Goal: Book appointment/travel/reservation

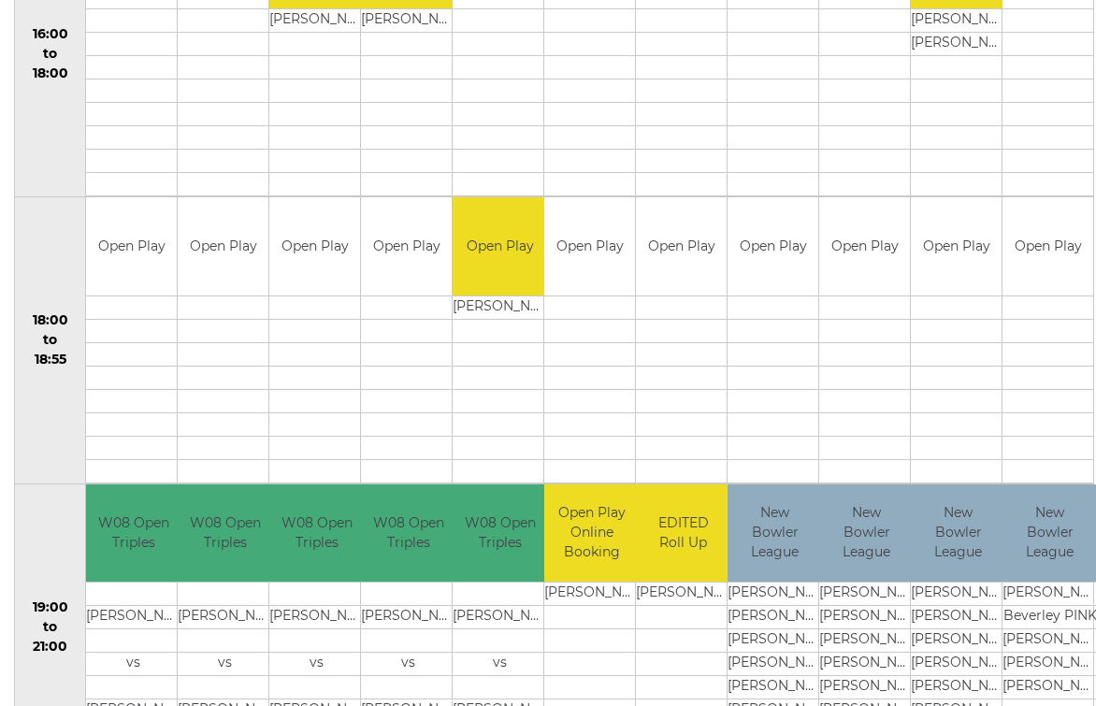
scroll to position [1619, 0]
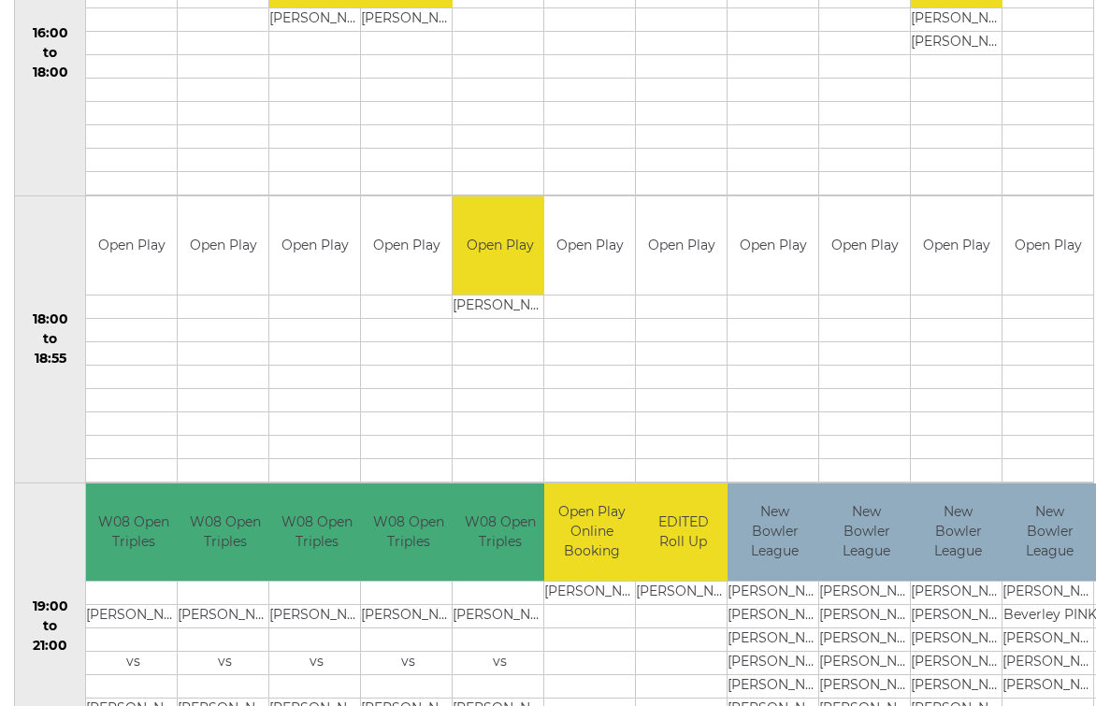
click at [1032, 686] on td "Sandra Welland" at bounding box center [1050, 686] width 94 height 23
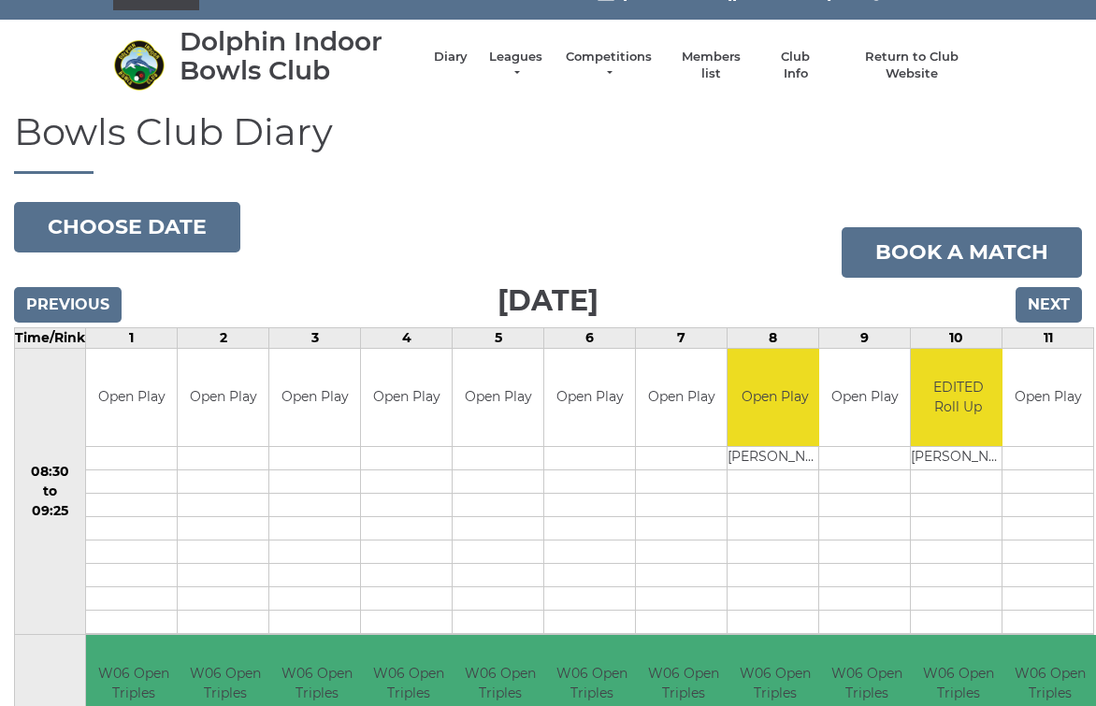
scroll to position [0, 0]
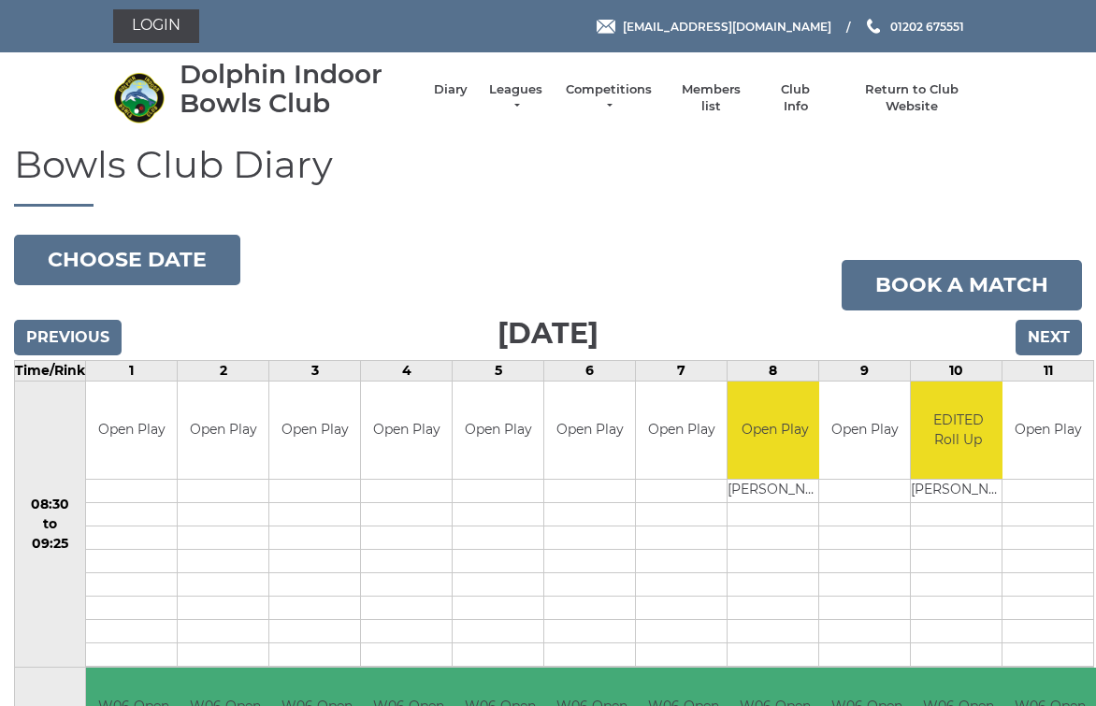
click at [1063, 343] on input "Next" at bounding box center [1049, 338] width 66 height 36
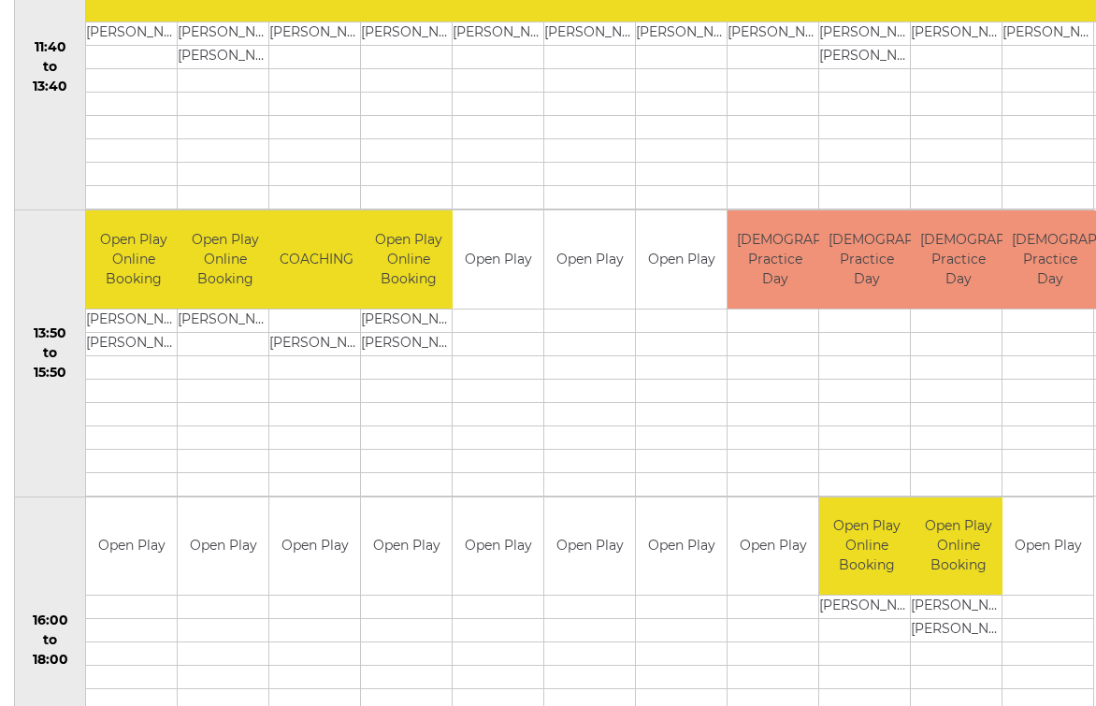
scroll to position [1032, 0]
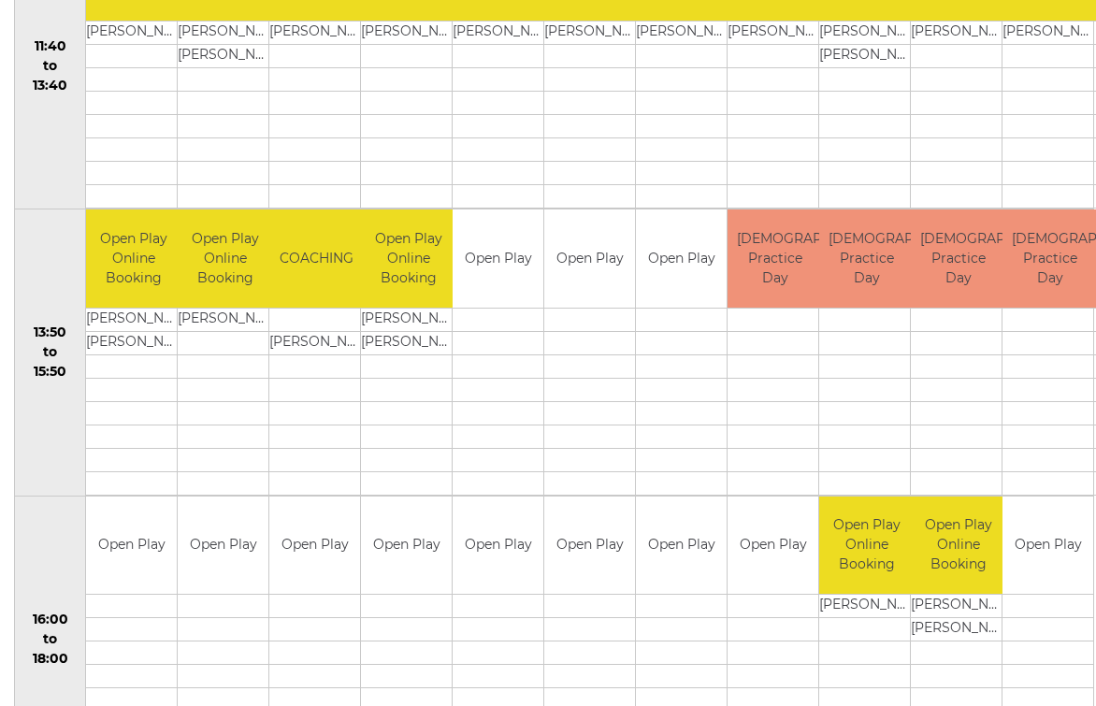
click at [1059, 705] on td at bounding box center [1048, 700] width 91 height 23
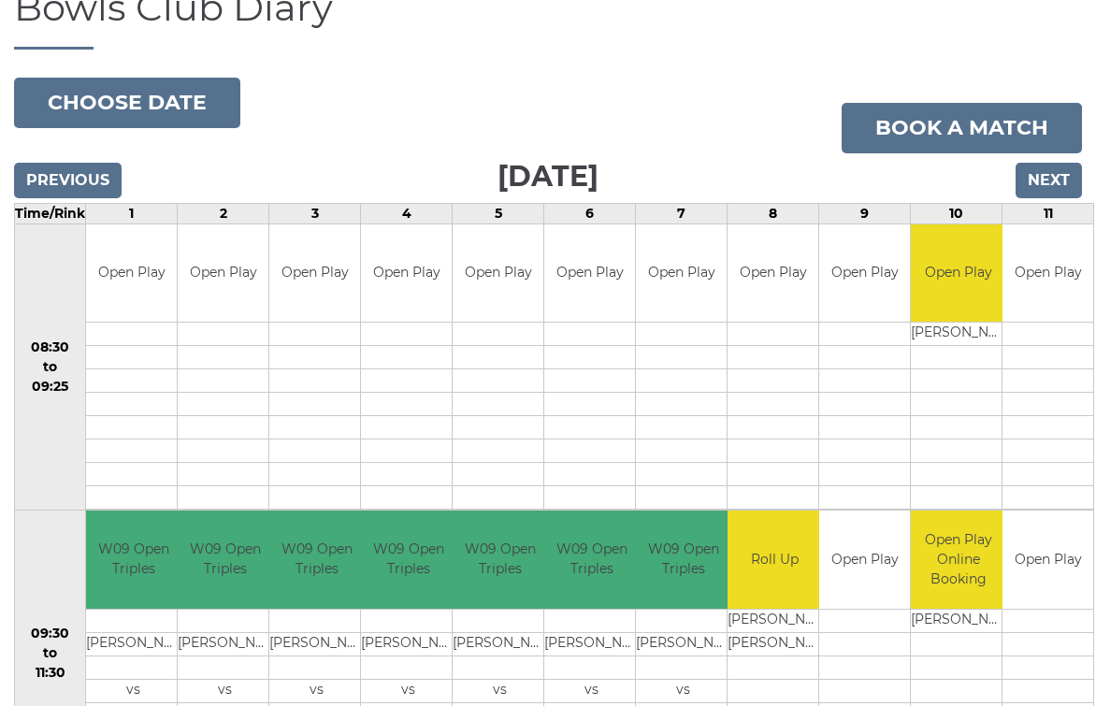
scroll to position [157, 0]
click at [1058, 177] on input "Next" at bounding box center [1049, 181] width 66 height 36
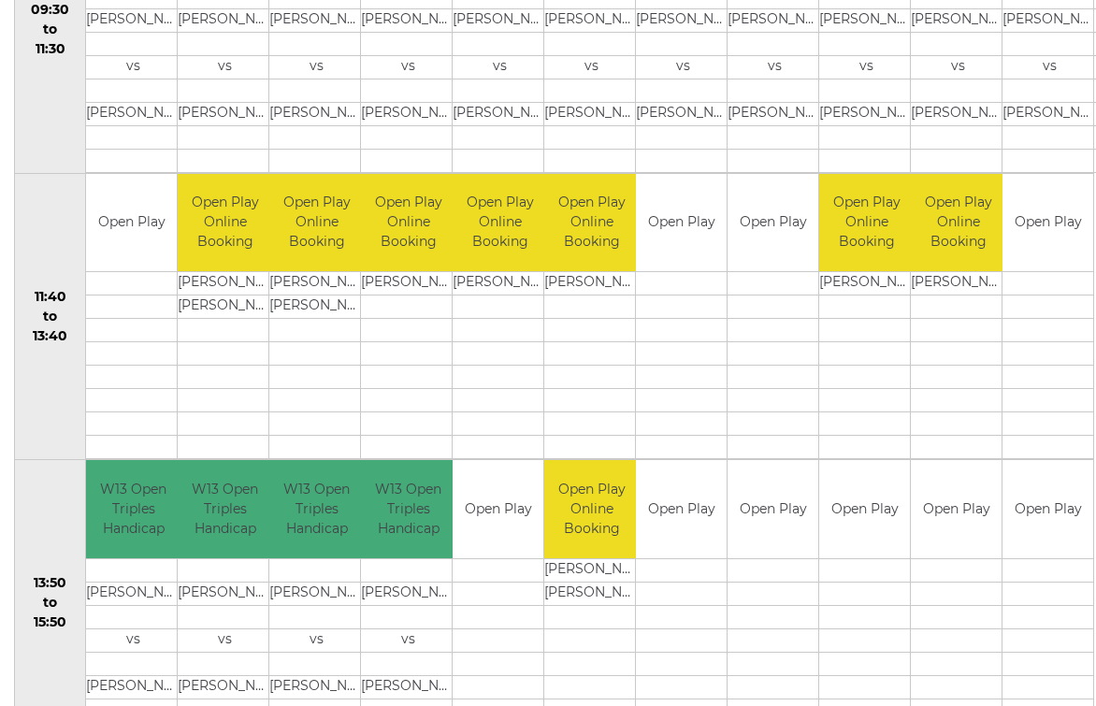
scroll to position [781, 0]
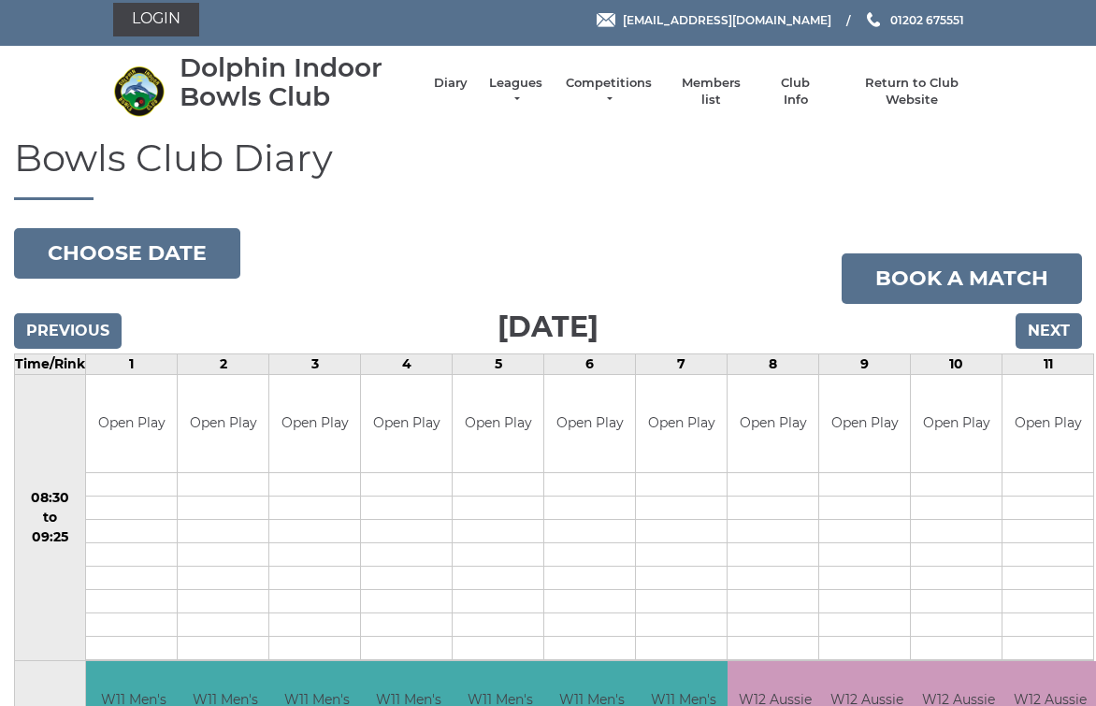
scroll to position [0, 0]
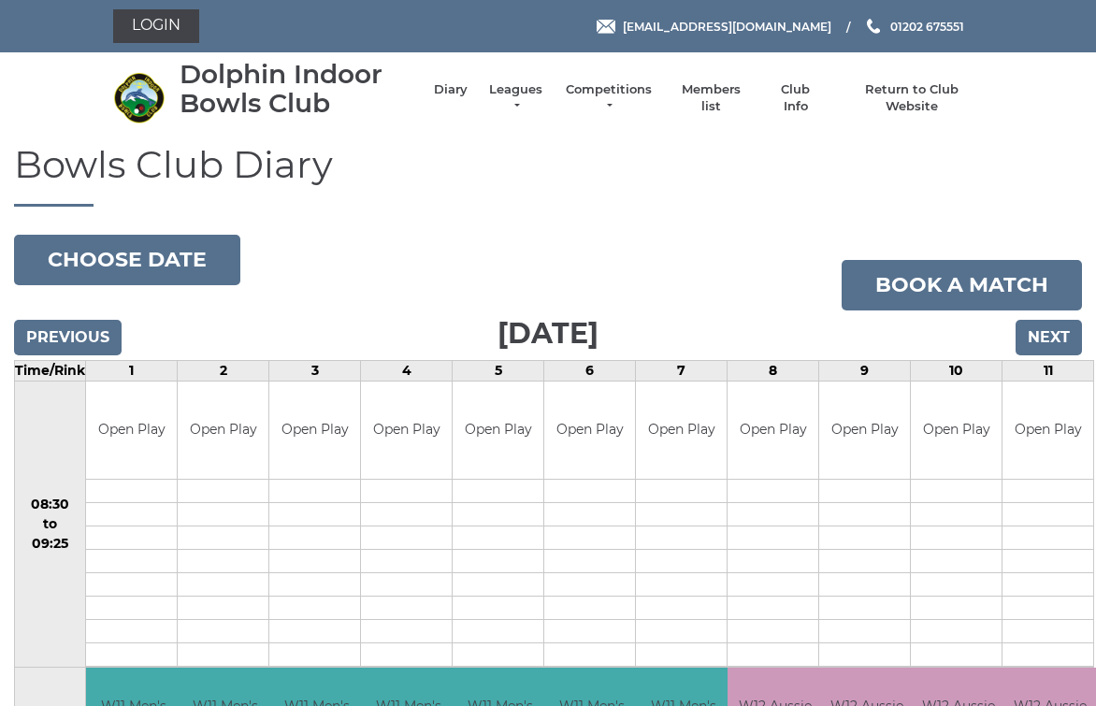
click at [1053, 346] on input "Next" at bounding box center [1049, 338] width 66 height 36
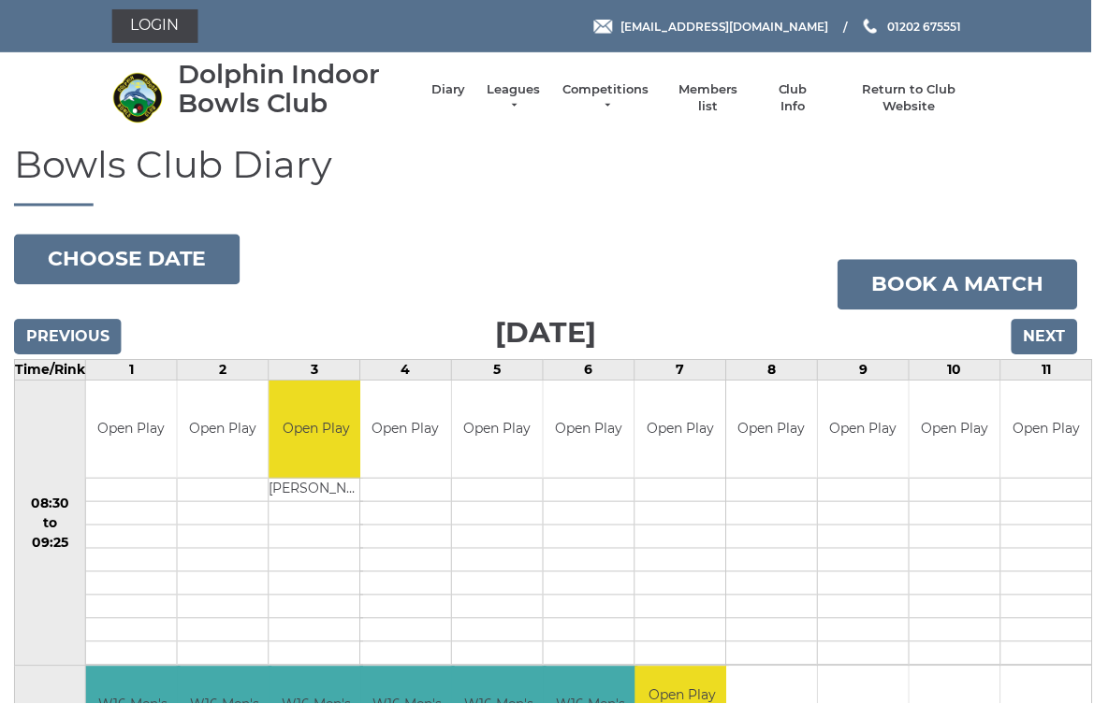
click at [1038, 334] on input "Next" at bounding box center [1046, 338] width 66 height 36
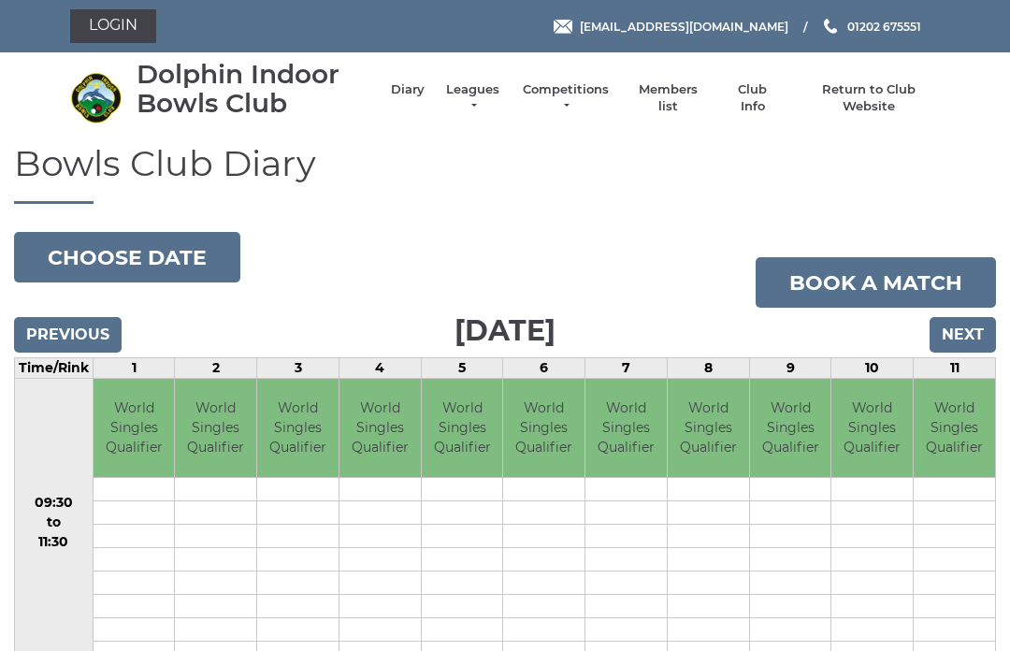
click at [970, 331] on input "Next" at bounding box center [963, 335] width 66 height 36
click at [966, 329] on input "Next" at bounding box center [963, 335] width 66 height 36
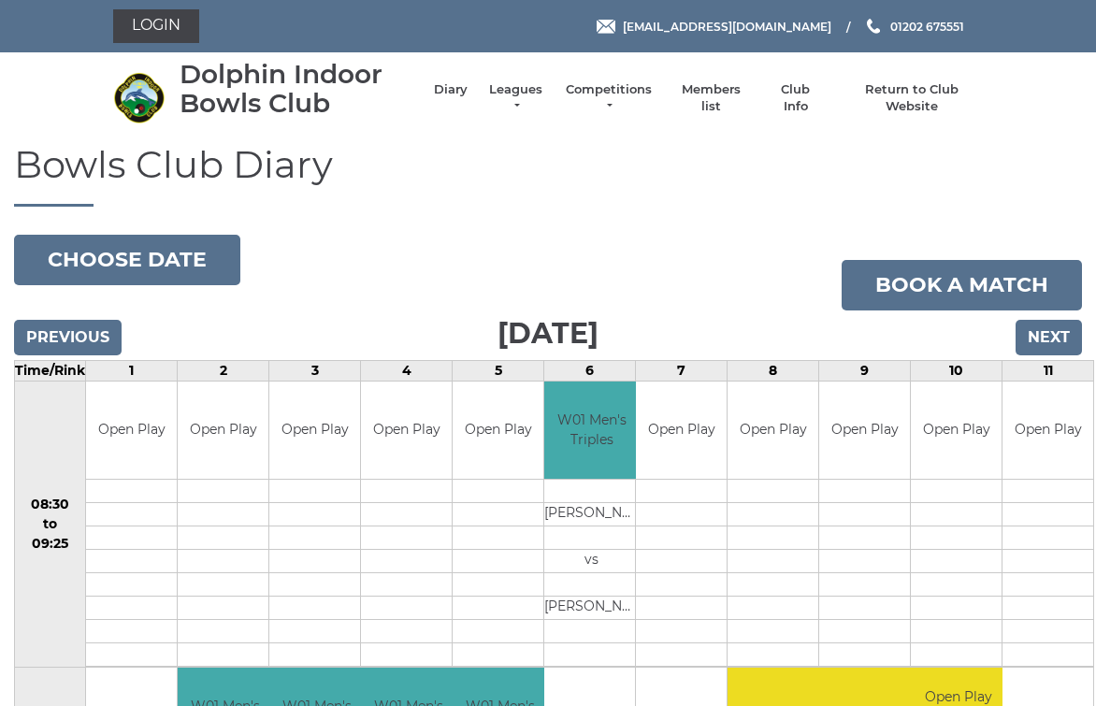
click at [55, 333] on input "Previous" at bounding box center [68, 338] width 108 height 36
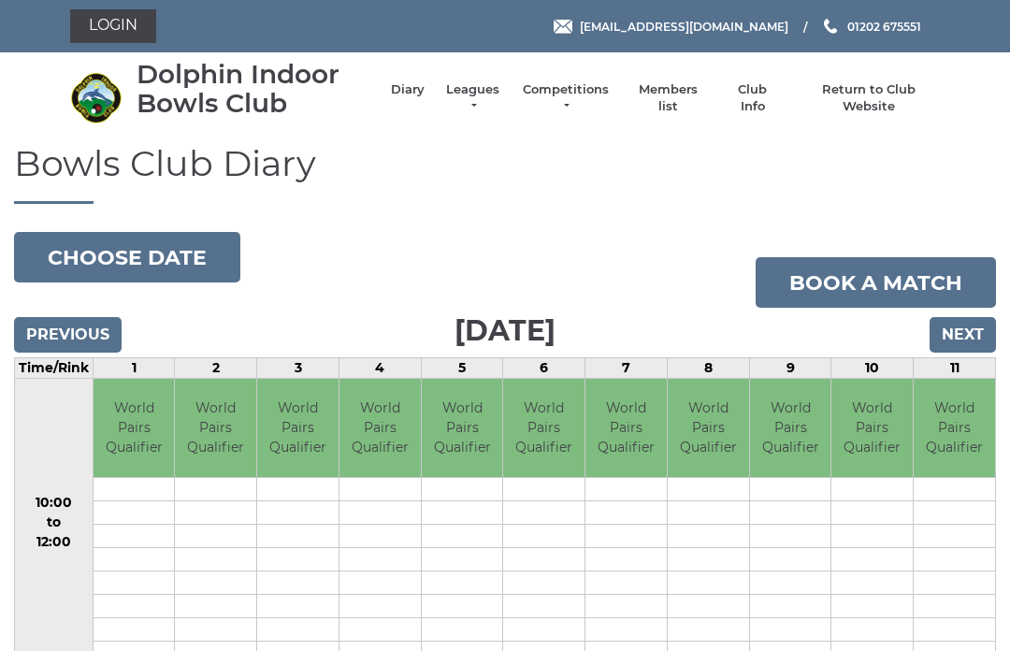
click at [64, 345] on input "Previous" at bounding box center [68, 335] width 108 height 36
click at [84, 350] on input "Previous" at bounding box center [68, 335] width 108 height 36
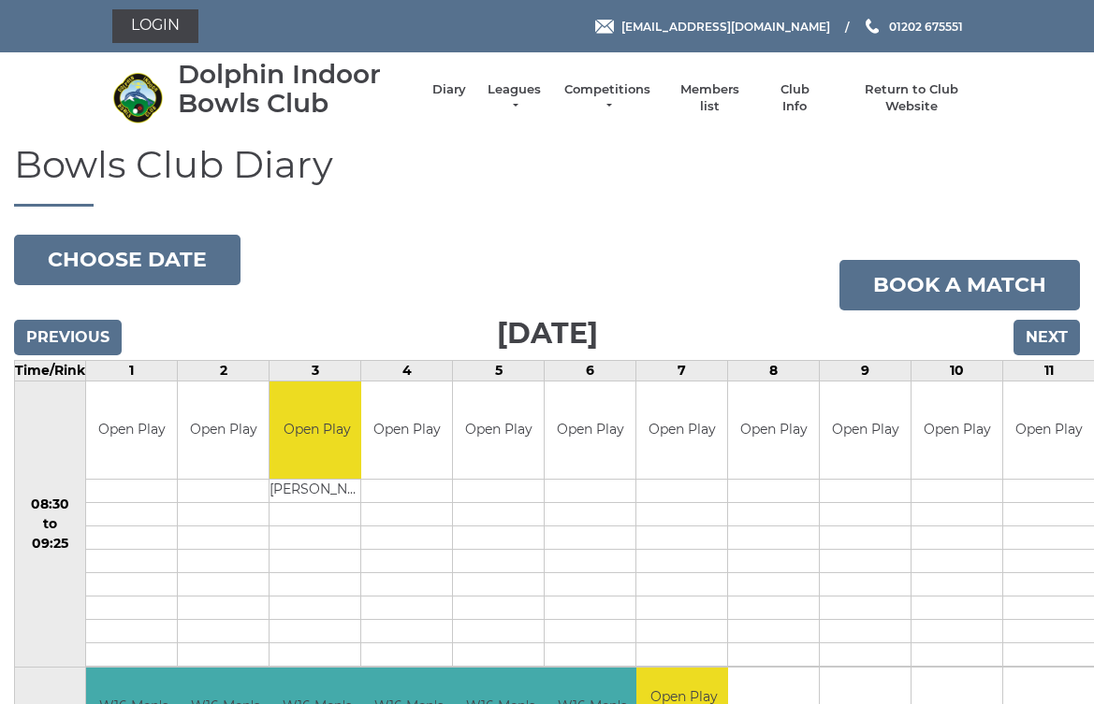
scroll to position [8, 0]
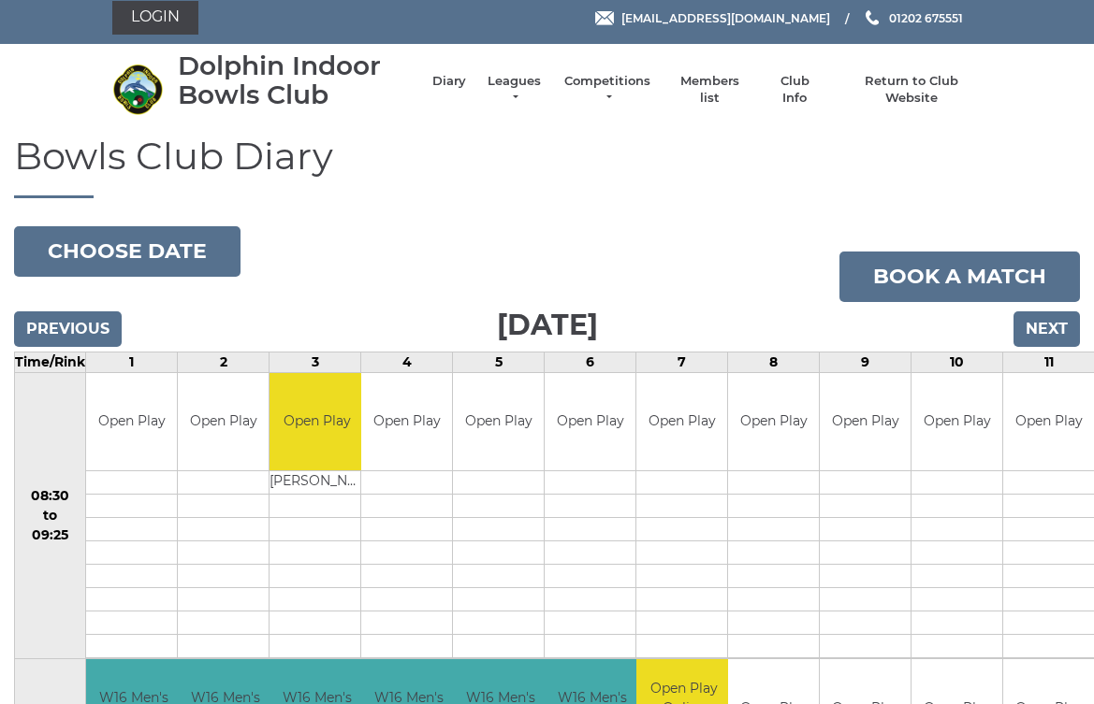
click at [80, 343] on input "Previous" at bounding box center [68, 330] width 108 height 36
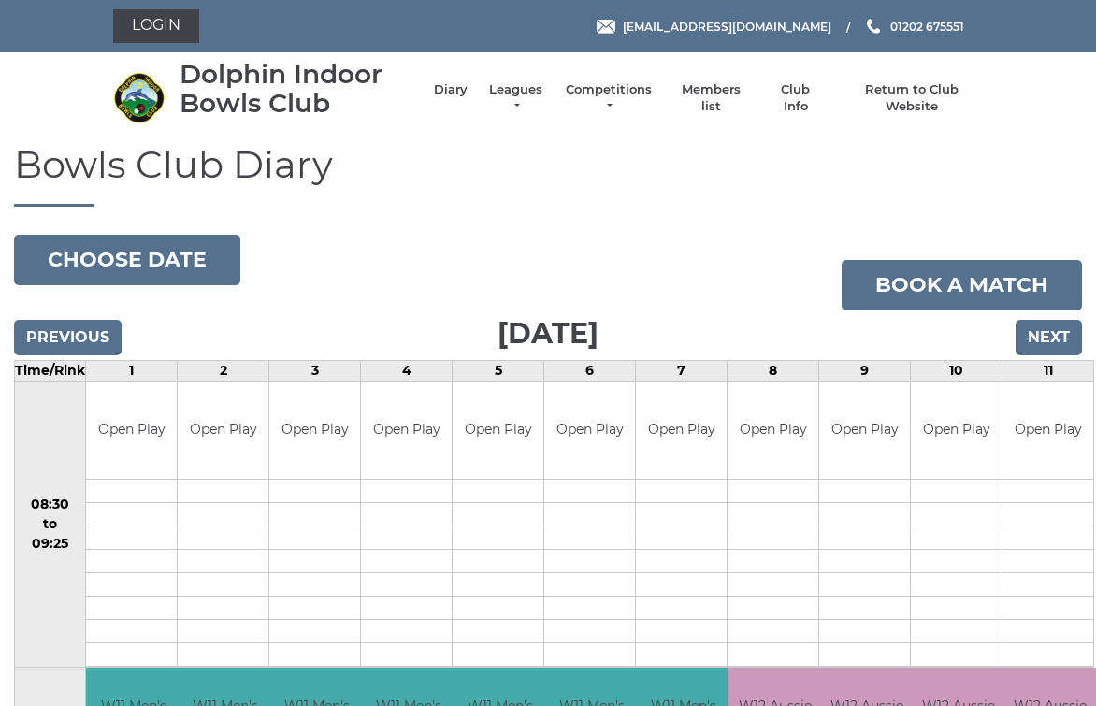
scroll to position [9, 0]
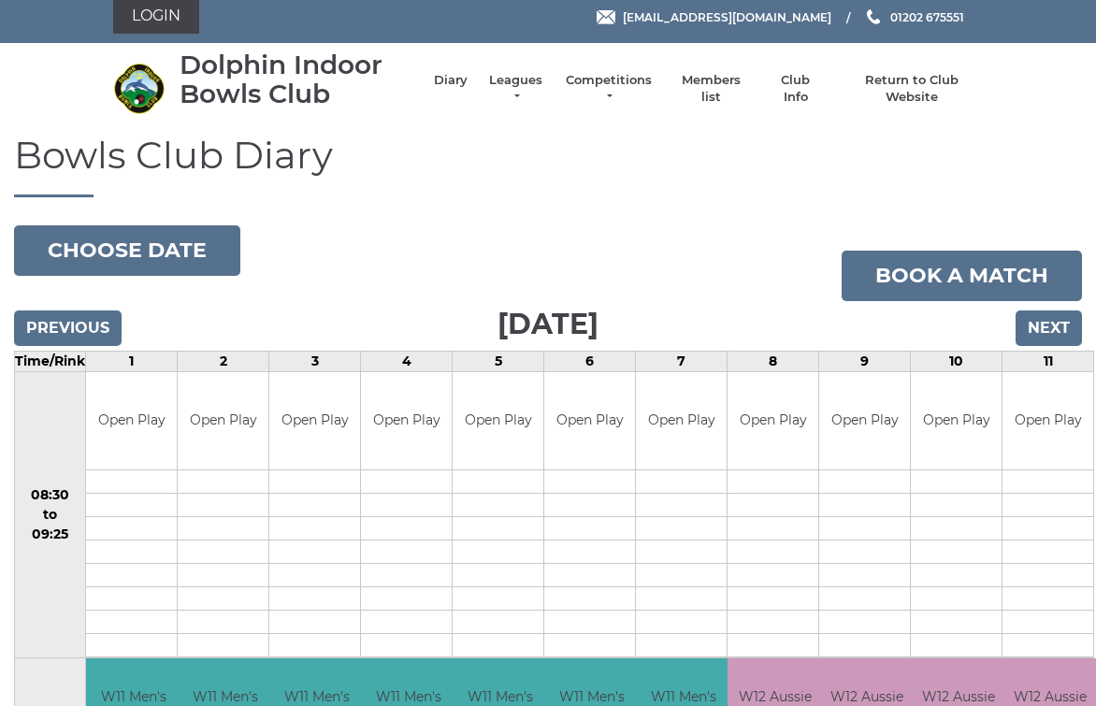
click at [98, 341] on input "Previous" at bounding box center [68, 329] width 108 height 36
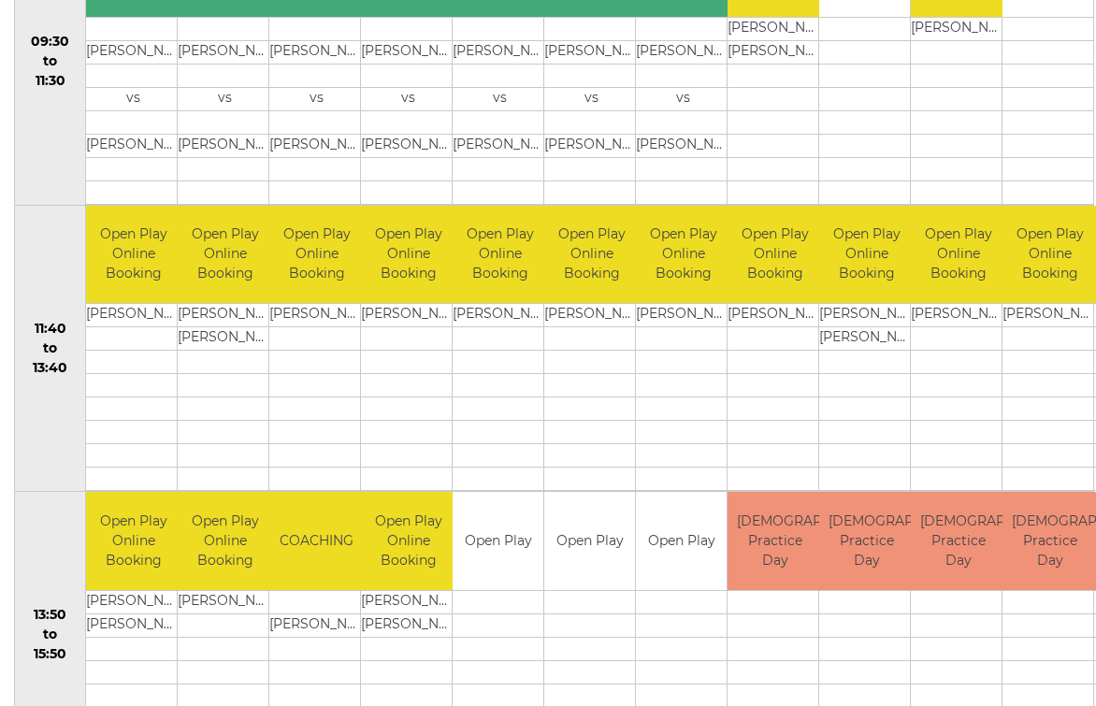
scroll to position [751, 0]
